Goal: Transaction & Acquisition: Purchase product/service

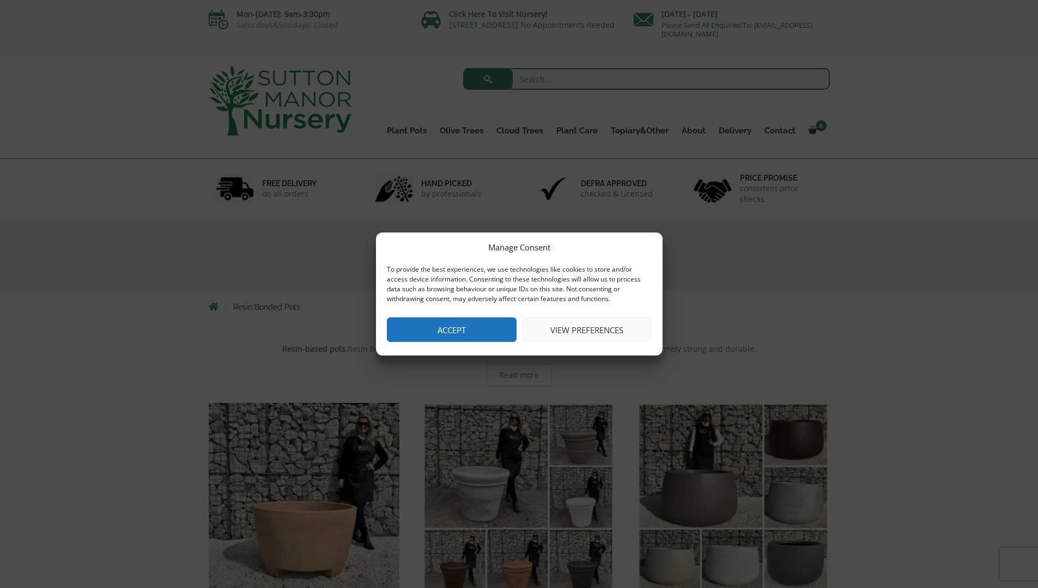
click at [464, 324] on button "Accept" at bounding box center [452, 330] width 130 height 25
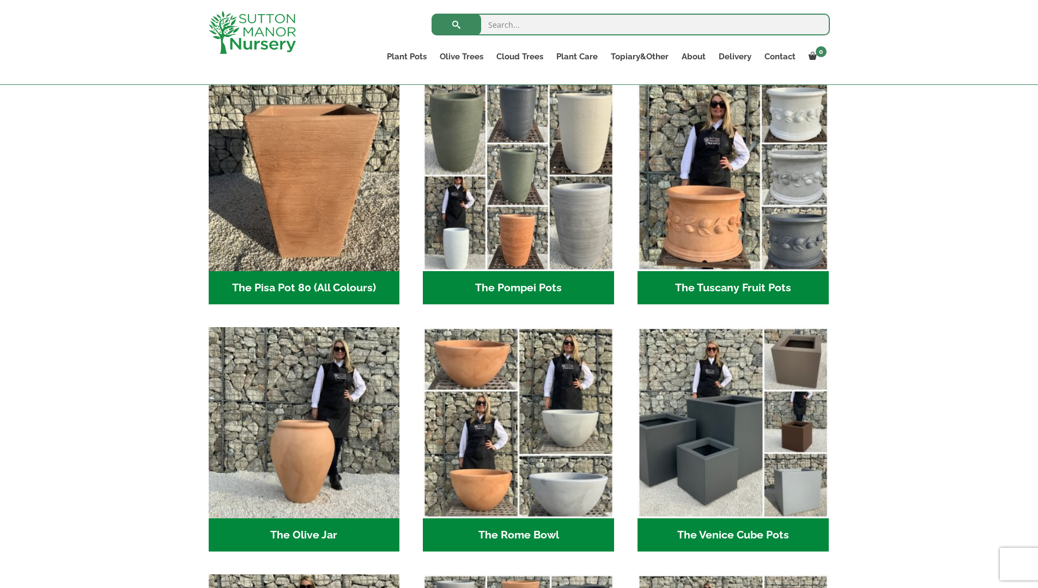
scroll to position [817, 0]
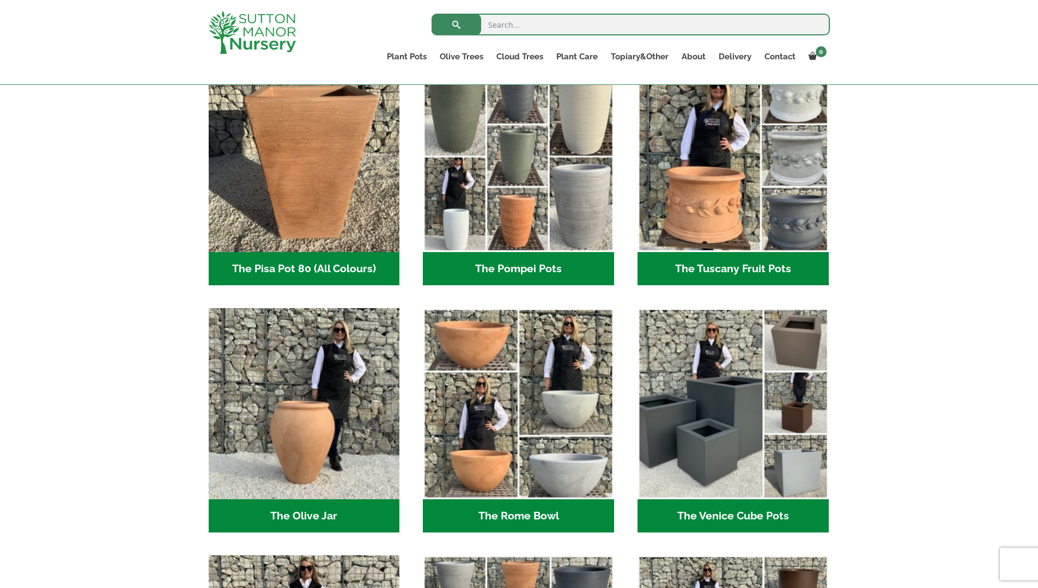
click at [727, 512] on h2 "The Venice Cube Pots (12)" at bounding box center [732, 517] width 191 height 34
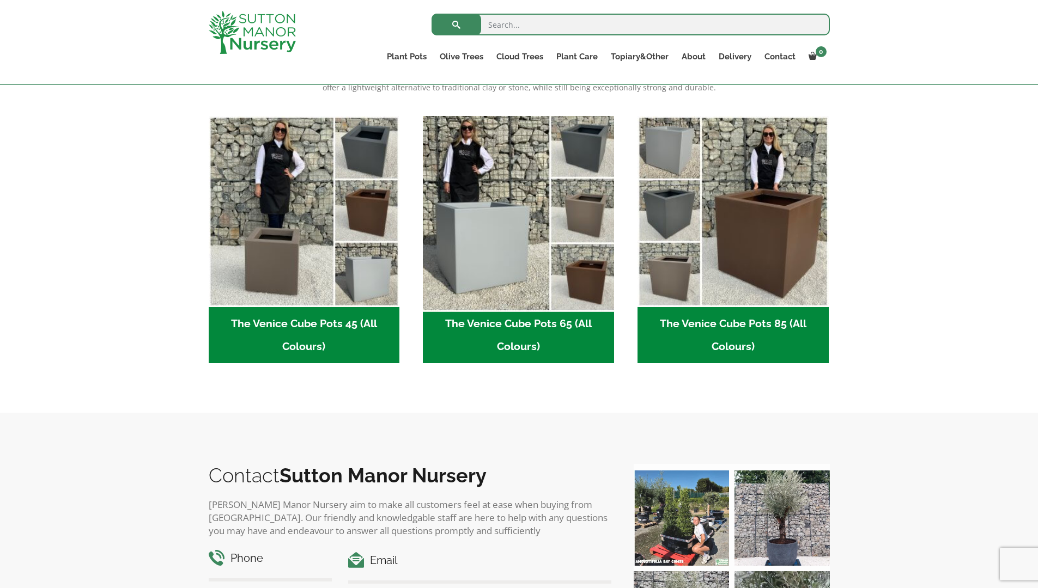
scroll to position [272, 0]
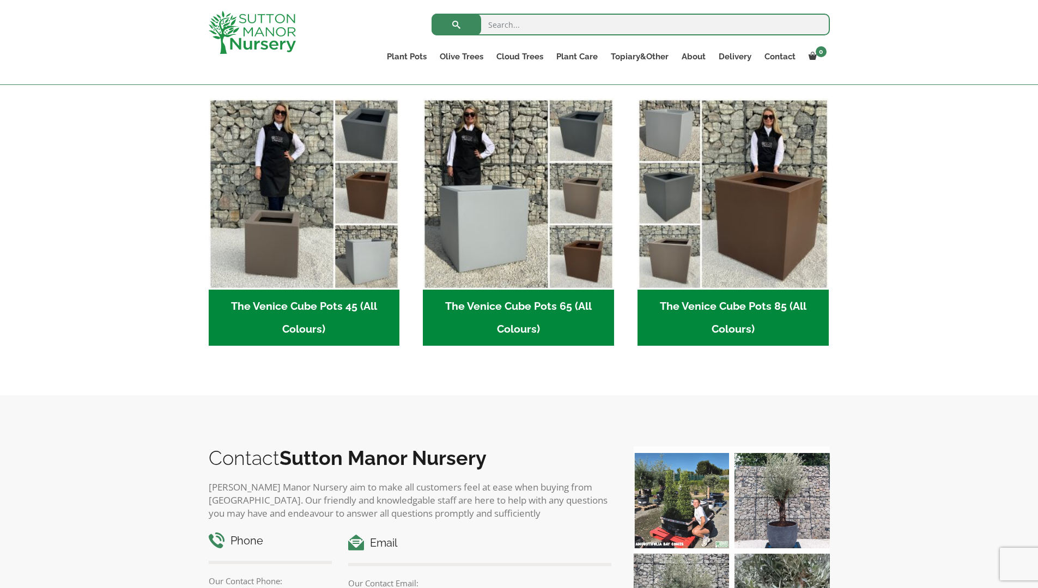
click at [308, 306] on h2 "The Venice Cube Pots 45 (All Colours) (4)" at bounding box center [304, 318] width 191 height 57
